Goal: Task Accomplishment & Management: Use online tool/utility

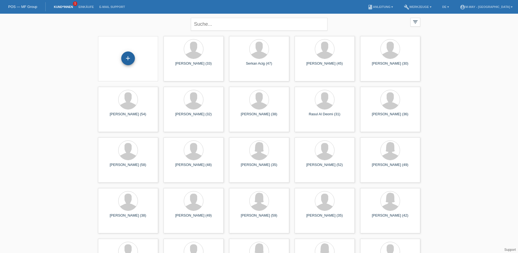
click at [130, 63] on div "+" at bounding box center [128, 58] width 14 height 14
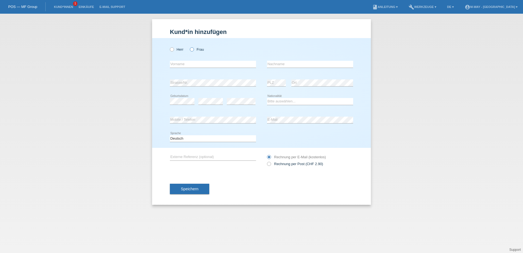
click at [189, 46] on icon at bounding box center [189, 46] width 0 height 0
click at [192, 48] on input "Frau" at bounding box center [192, 49] width 4 height 4
radio input "true"
click at [184, 64] on input "text" at bounding box center [213, 64] width 86 height 7
type input "Altana"
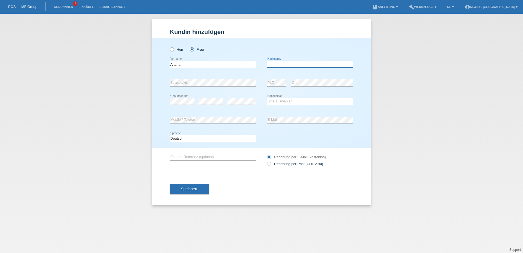
drag, startPoint x: 277, startPoint y: 64, endPoint x: 281, endPoint y: 59, distance: 6.2
click at [277, 64] on input "text" at bounding box center [310, 64] width 86 height 7
type input "Kuka-Zulji"
click at [271, 103] on select "Bitte auswählen... Schweiz Deutschland Liechtenstein Österreich ------------ Af…" at bounding box center [310, 101] width 86 height 7
select select "CH"
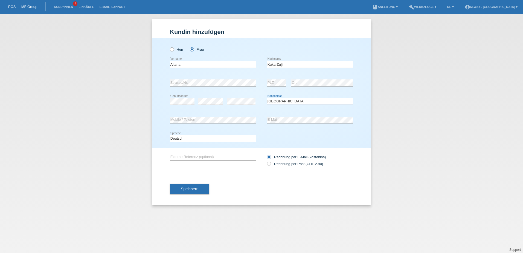
click at [267, 98] on select "Bitte auswählen... Schweiz Deutschland Liechtenstein Österreich ------------ Af…" at bounding box center [310, 101] width 86 height 7
click at [194, 189] on span "Speichern" at bounding box center [189, 188] width 17 height 4
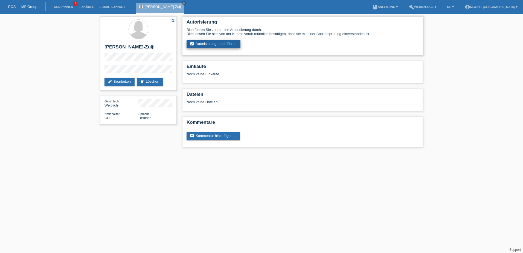
click at [201, 45] on link "assignment_turned_in Autorisierung durchführen" at bounding box center [213, 44] width 54 height 8
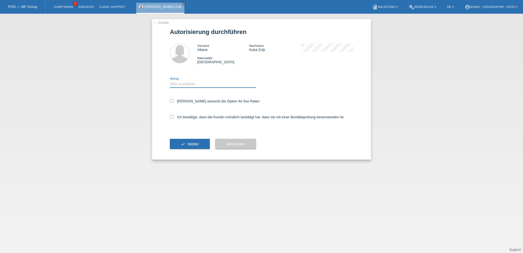
click at [207, 84] on select "Bitte auswählen CHF 1.00 - CHF 499.00 CHF 500.00 - CHF 1'999.00 CHF 2'000.00 - …" at bounding box center [213, 84] width 86 height 7
select select "3"
click at [170, 81] on select "Bitte auswählen CHF 1.00 - CHF 499.00 CHF 500.00 - CHF 1'999.00 CHF 2'000.00 - …" at bounding box center [213, 84] width 86 height 7
click at [171, 101] on icon at bounding box center [172, 101] width 4 height 4
click at [171, 101] on input "Kundin wünscht die Option für fixe Raten" at bounding box center [172, 101] width 4 height 4
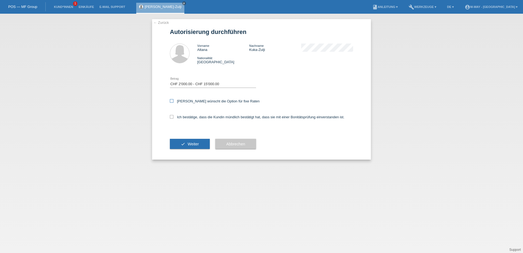
checkbox input "true"
click at [171, 117] on icon at bounding box center [172, 117] width 4 height 4
click at [171, 117] on input "Ich bestätige, dass die Kundin mündlich bestätigt hat, dass sie mit einer Bonit…" at bounding box center [172, 117] width 4 height 4
checkbox input "true"
click at [189, 142] on span "Weiter" at bounding box center [192, 144] width 11 height 4
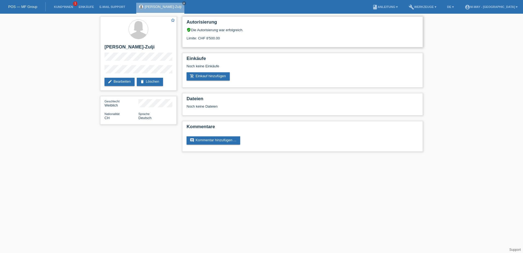
drag, startPoint x: 206, startPoint y: 37, endPoint x: 225, endPoint y: 40, distance: 19.9
click at [225, 40] on div "Limite: CHF 8'500.00" at bounding box center [302, 36] width 232 height 8
click at [439, 7] on link "build Werkzeuge ▾" at bounding box center [422, 6] width 33 height 3
click at [427, 22] on span "Raten-Kalkulator" at bounding box center [431, 20] width 28 height 7
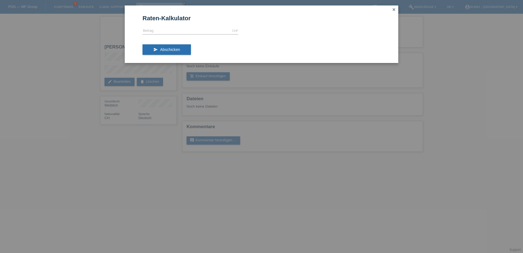
click at [181, 34] on icon at bounding box center [190, 34] width 96 height 0
click at [179, 30] on input "text" at bounding box center [190, 30] width 96 height 7
type input "4000.00"
click at [312, 37] on form "Raten-Kalkulator 4000.00 CHF error [GEOGRAPHIC_DATA] send Abschicken" at bounding box center [261, 39] width 238 height 48
click at [178, 52] on button "send Abschicken" at bounding box center [166, 49] width 48 height 10
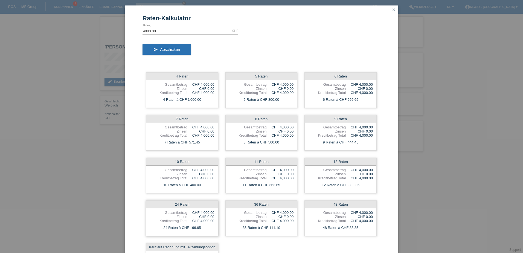
drag, startPoint x: 201, startPoint y: 215, endPoint x: 216, endPoint y: 216, distance: 14.8
click at [216, 216] on div "24 Raten Gesamtbetrag CHF 4,000.00 Zinsen CHF 0.00 Kreditbetrag Total CHF 4,000…" at bounding box center [182, 218] width 72 height 36
drag, startPoint x: 198, startPoint y: 225, endPoint x: 183, endPoint y: 226, distance: 15.3
click at [183, 226] on div "24 Raten à CHF 166.65" at bounding box center [182, 227] width 72 height 7
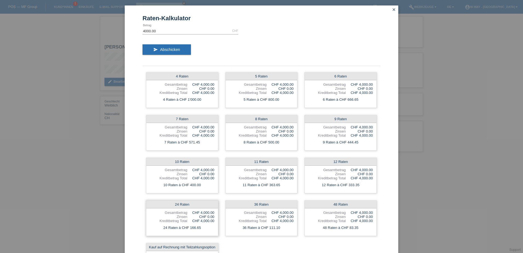
click at [200, 225] on div "24 Raten à CHF 166.65" at bounding box center [182, 227] width 72 height 7
drag, startPoint x: 200, startPoint y: 223, endPoint x: 140, endPoint y: 172, distance: 78.1
click at [142, 172] on div "4 Raten Gesamtbetrag CHF 4,000.00 Zinsen CHF 0.00 Kreditbetrag Total CHF 4,000.…" at bounding box center [261, 175] width 238 height 213
click at [391, 10] on icon "close" at bounding box center [393, 9] width 4 height 4
